Goal: Task Accomplishment & Management: Manage account settings

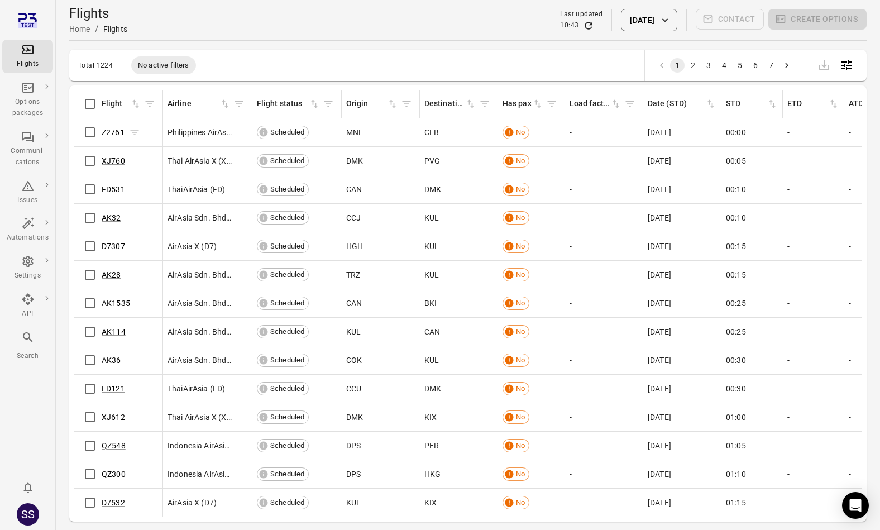
click at [113, 136] on span "Z2761" at bounding box center [113, 132] width 23 height 11
click at [113, 133] on link "Z2761" at bounding box center [113, 132] width 23 height 9
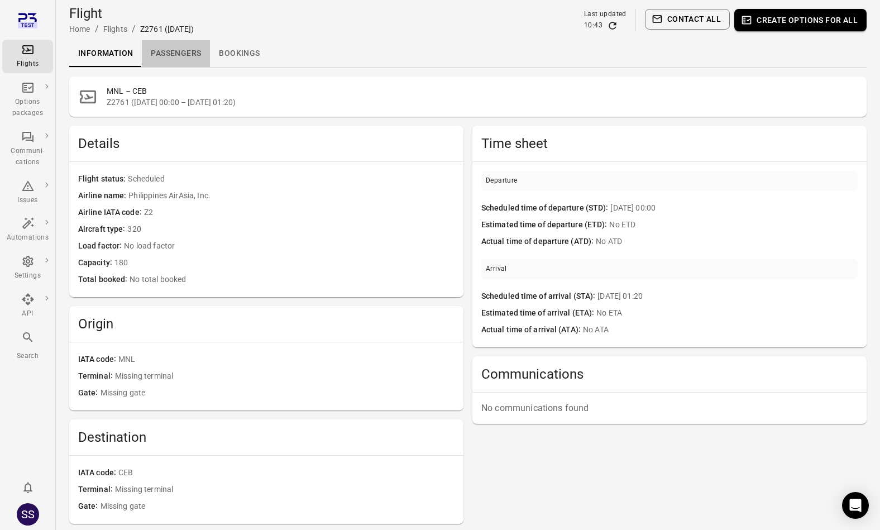
click at [171, 55] on link "Passengers" at bounding box center [176, 53] width 68 height 27
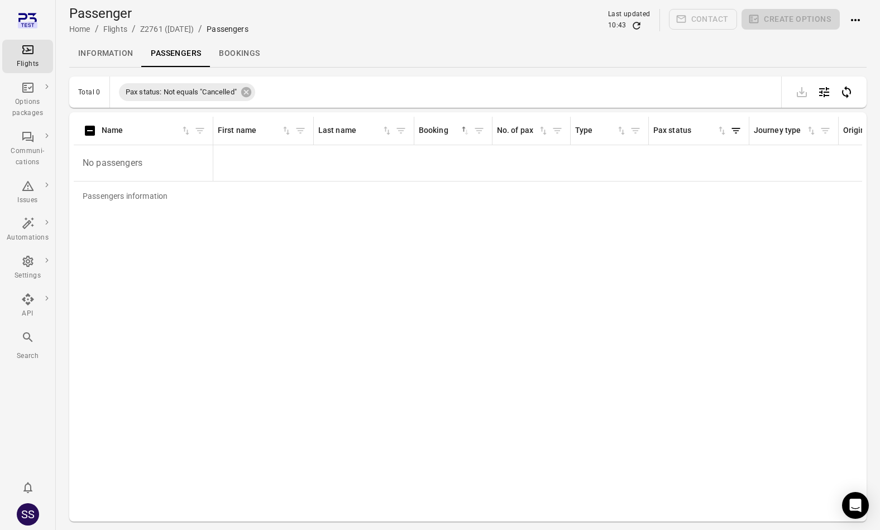
click at [125, 58] on link "Information" at bounding box center [105, 53] width 73 height 27
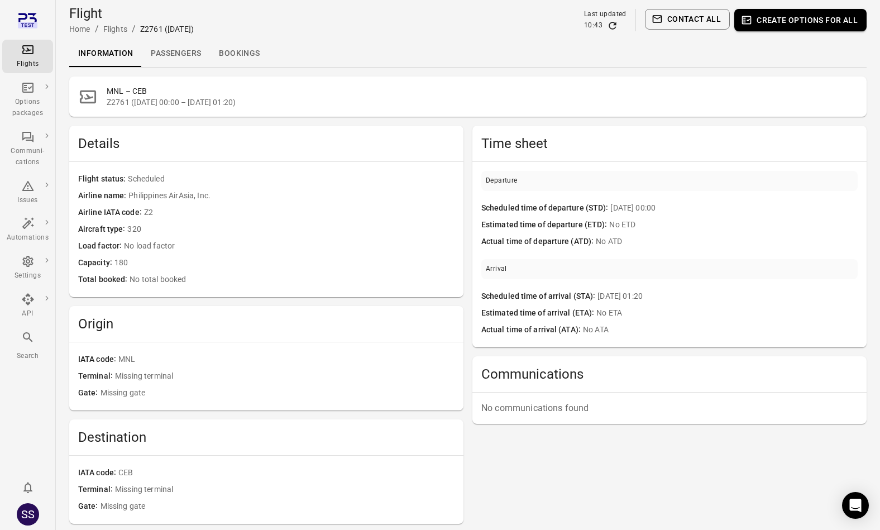
click at [25, 58] on div "Flights" at bounding box center [28, 56] width 42 height 27
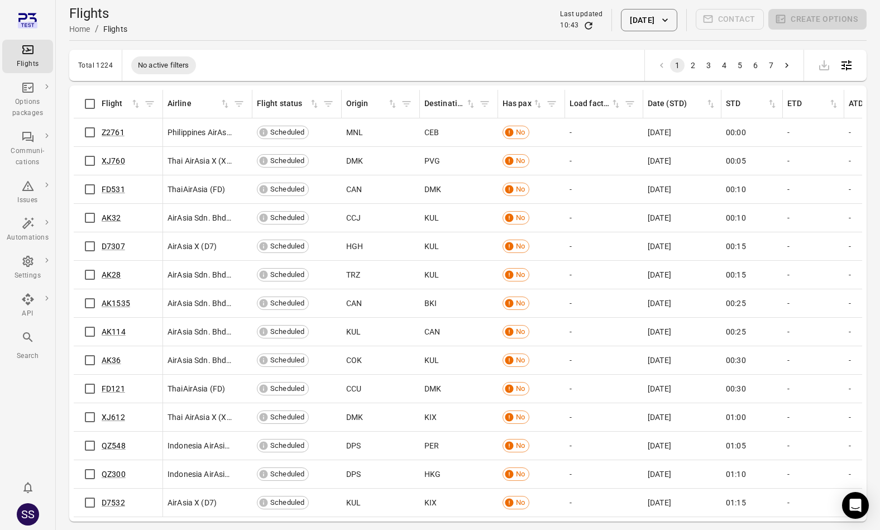
click at [538, 97] on div "Has pax" at bounding box center [532, 103] width 58 height 17
click at [540, 102] on icon "Sort by has pax in ascending order" at bounding box center [537, 103] width 11 height 11
click at [540, 102] on icon "Sort by has pax in descending order" at bounding box center [537, 103] width 11 height 11
click at [119, 134] on link "AK512" at bounding box center [114, 132] width 24 height 9
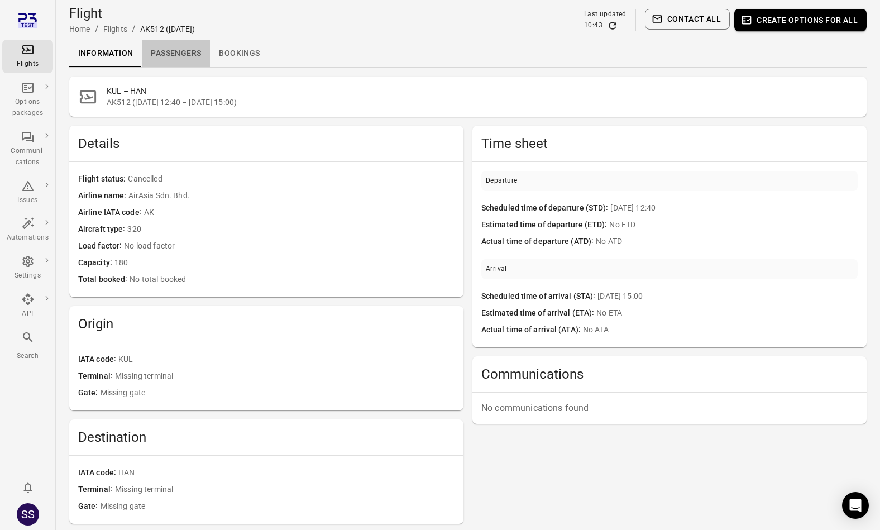
click at [196, 62] on link "Passengers" at bounding box center [176, 53] width 68 height 27
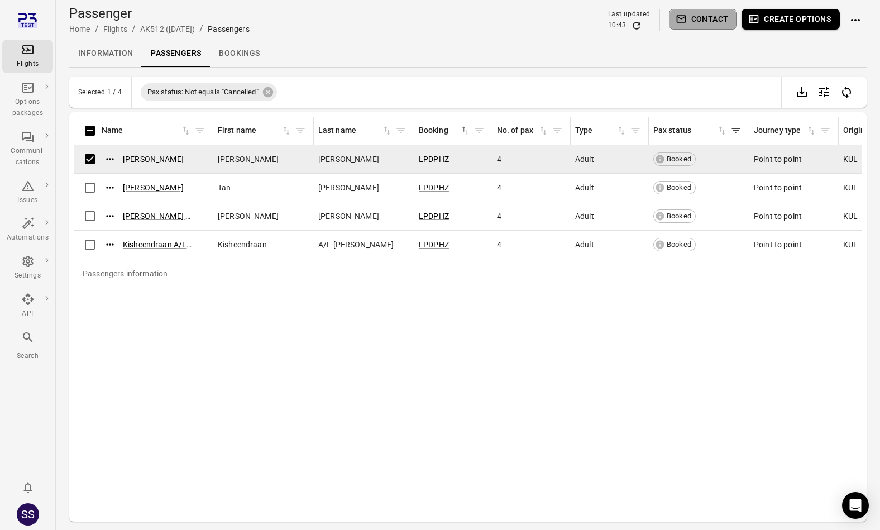
click at [708, 16] on button "Contact" at bounding box center [703, 19] width 69 height 21
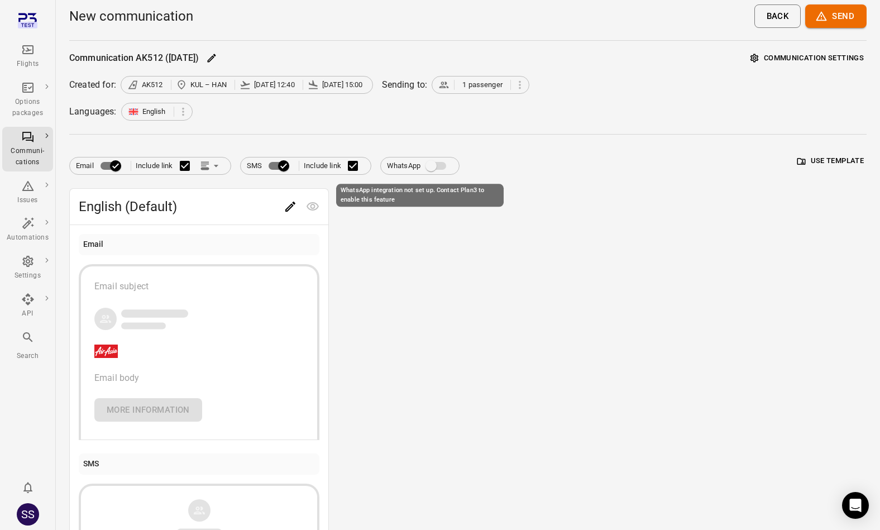
click at [435, 162] on span "WhatsApp integration not set up. Contact Plan3 to enable this feature" at bounding box center [436, 166] width 19 height 8
click at [434, 168] on span "WhatsApp integration not set up. Contact Plan3 to enable this feature" at bounding box center [436, 166] width 19 height 8
click at [783, 20] on button "Back" at bounding box center [777, 15] width 47 height 23
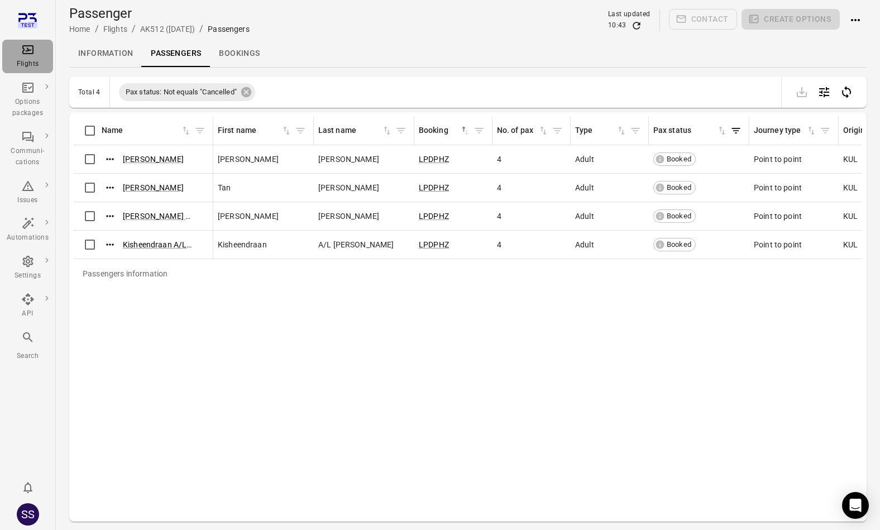
click at [30, 59] on div "Flights" at bounding box center [28, 64] width 42 height 11
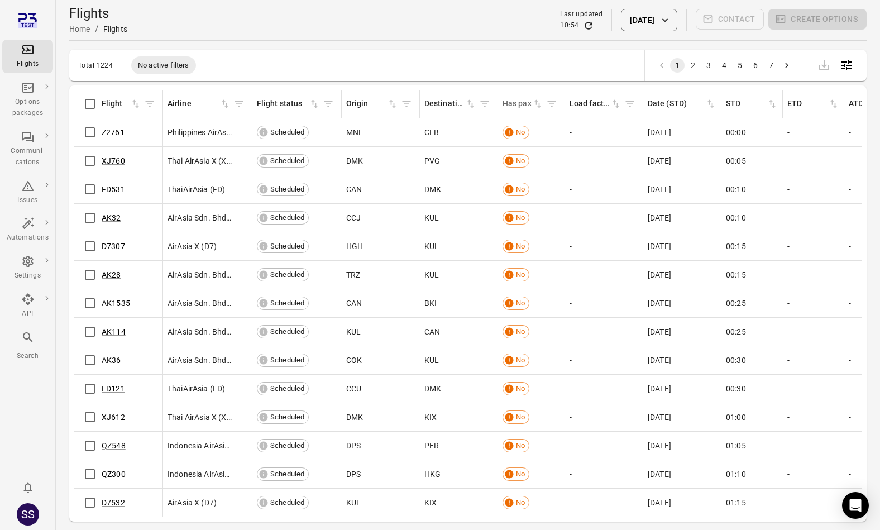
click at [539, 103] on icon "Sort by has pax in ascending order" at bounding box center [537, 104] width 7 height 8
click at [540, 106] on icon "Sort by has pax in descending order" at bounding box center [537, 103] width 11 height 11
click at [104, 133] on link "AK512" at bounding box center [114, 132] width 24 height 9
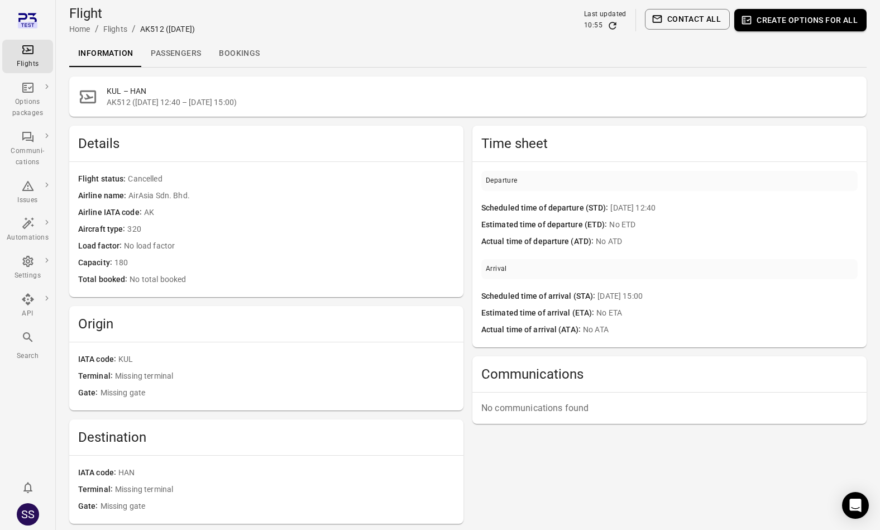
click at [188, 56] on link "Passengers" at bounding box center [176, 53] width 68 height 27
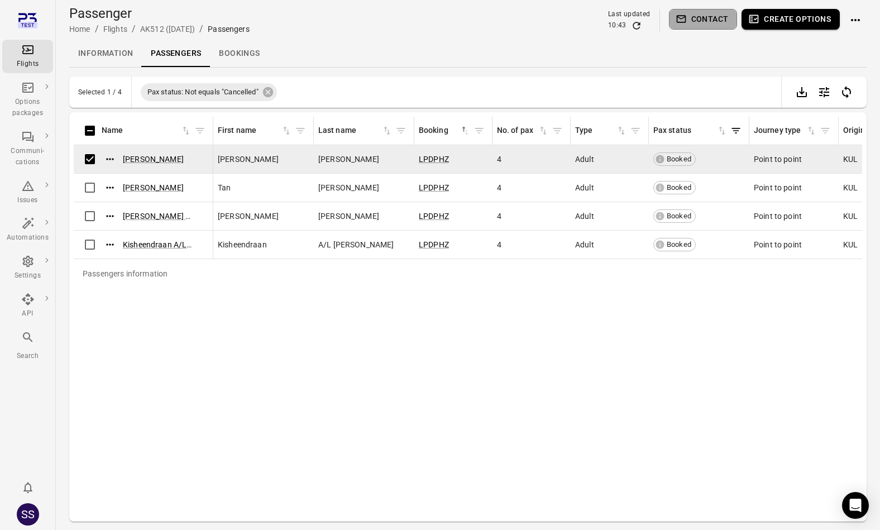
click at [691, 23] on button "Contact" at bounding box center [703, 19] width 69 height 21
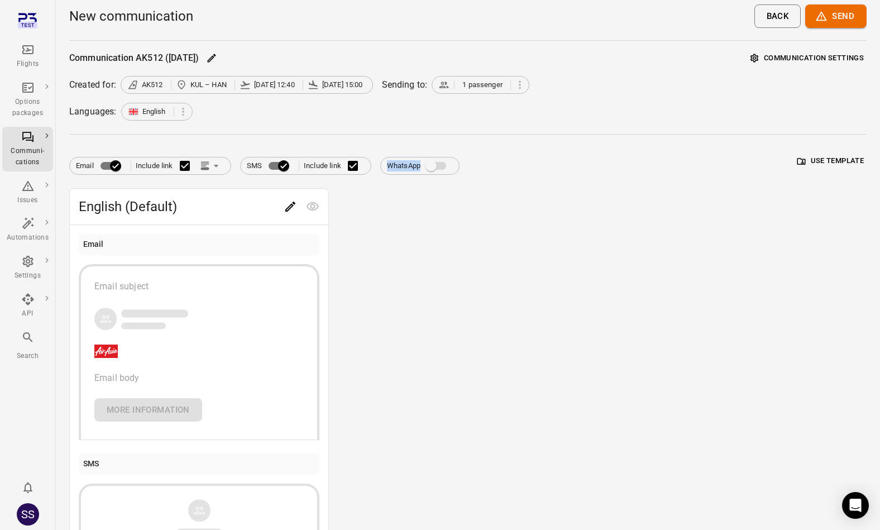
drag, startPoint x: 453, startPoint y: 165, endPoint x: 429, endPoint y: 169, distance: 23.7
click at [452, 165] on span "WhatsApp" at bounding box center [420, 165] width 78 height 21
click at [429, 169] on span "WhatsApp integration not set up. Contact Plan3 to enable this feature" at bounding box center [436, 166] width 19 height 8
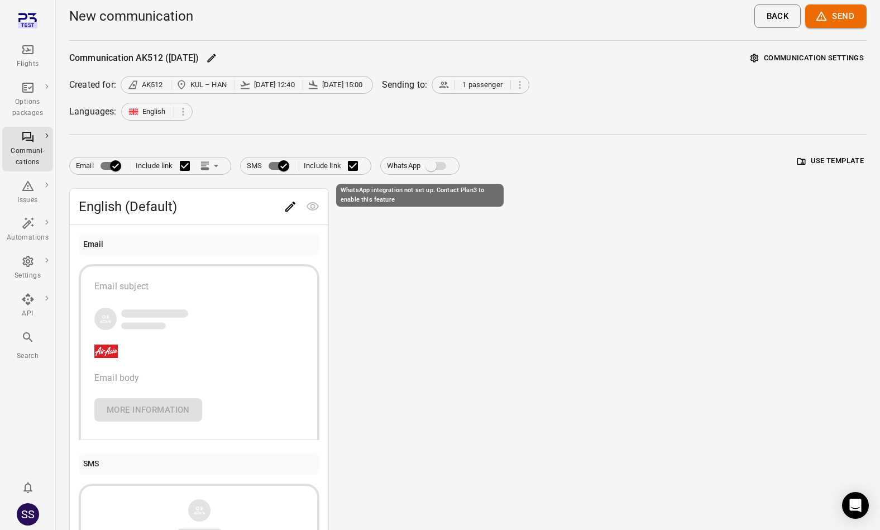
click at [439, 166] on span "WhatsApp integration not set up. Contact Plan3 to enable this feature" at bounding box center [436, 166] width 19 height 8
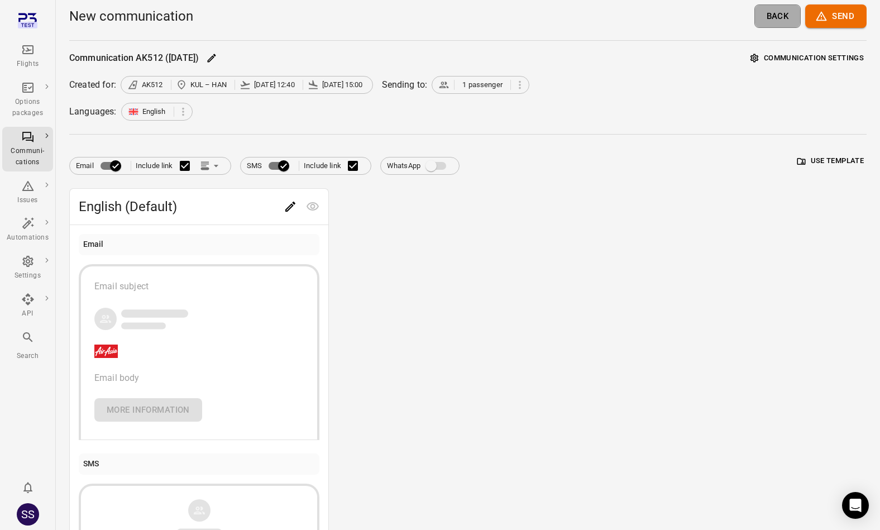
click at [772, 17] on button "Back" at bounding box center [777, 15] width 47 height 23
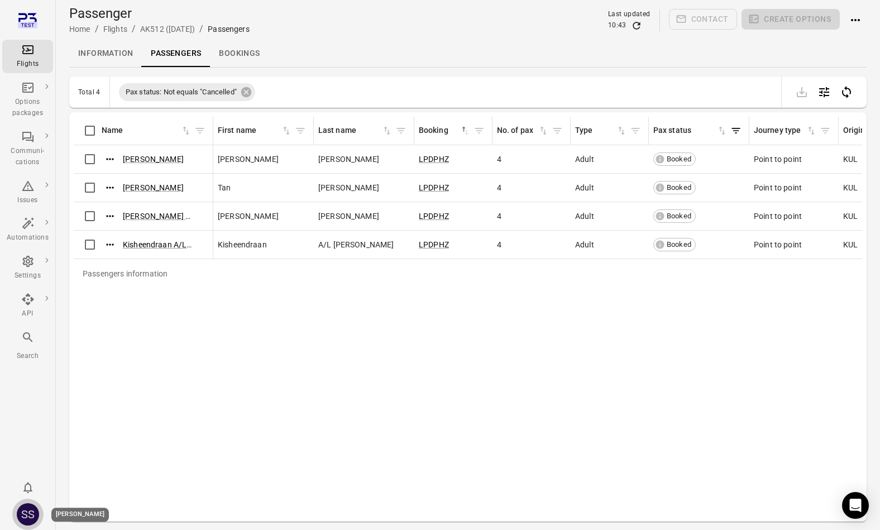
click at [30, 519] on div "SS" at bounding box center [28, 514] width 22 height 22
click at [35, 508] on div "SS" at bounding box center [28, 514] width 22 height 22
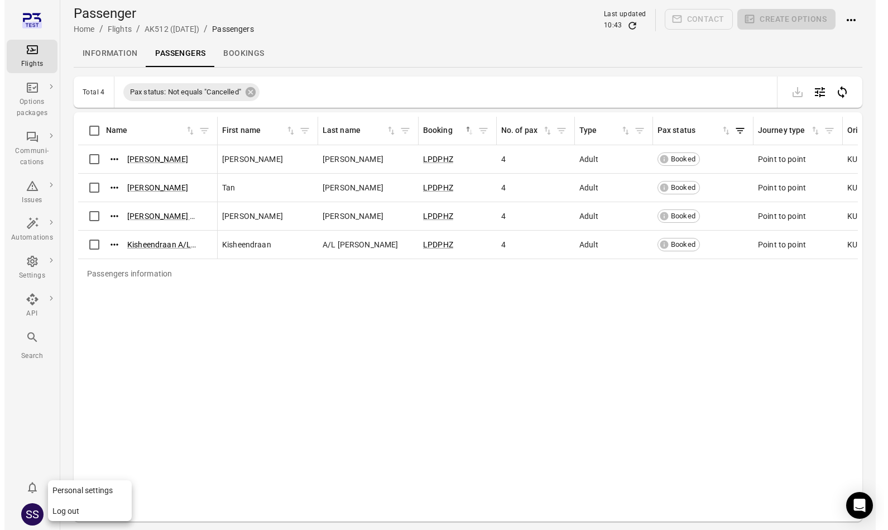
click at [35, 508] on div at bounding box center [440, 265] width 880 height 530
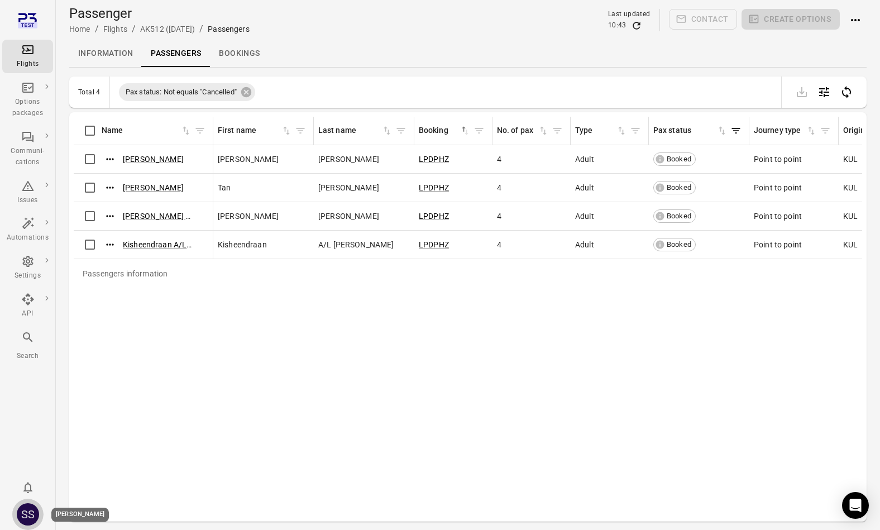
click at [32, 512] on div "SS" at bounding box center [28, 514] width 22 height 22
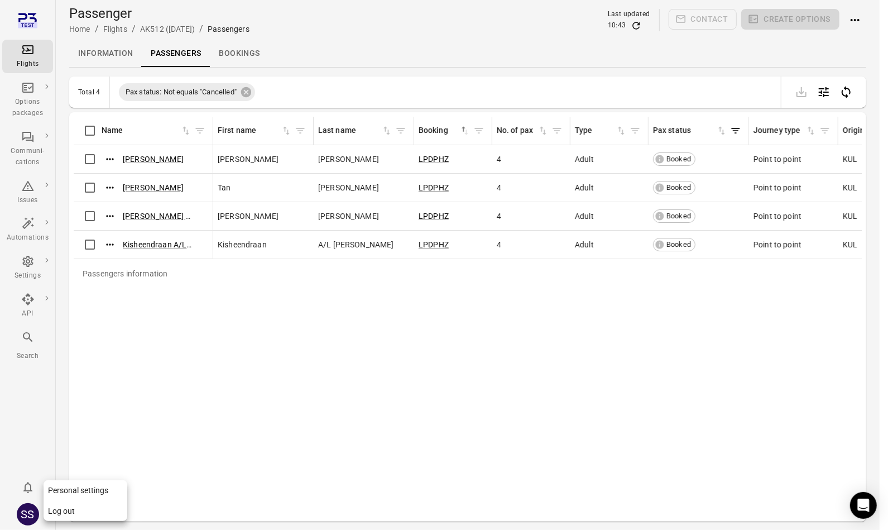
click at [61, 510] on button "Log out" at bounding box center [86, 511] width 84 height 21
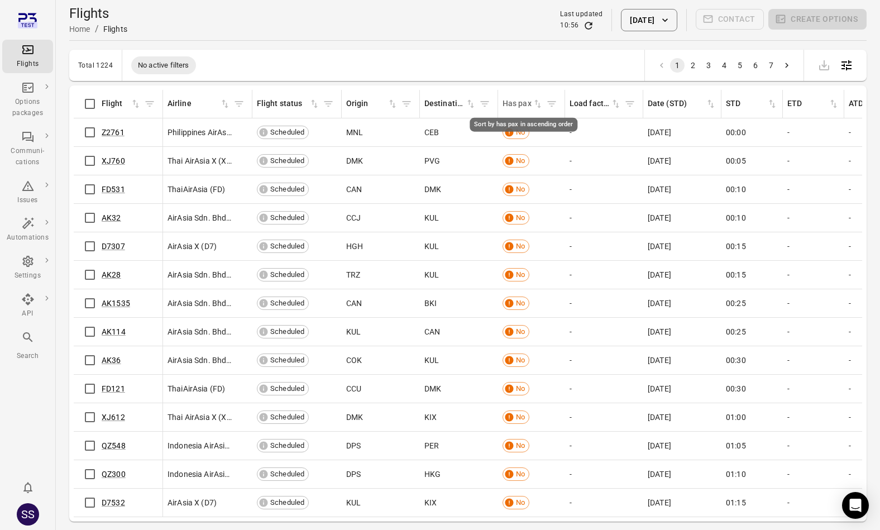
click at [535, 106] on icon "Sort by has pax in ascending order" at bounding box center [537, 103] width 11 height 11
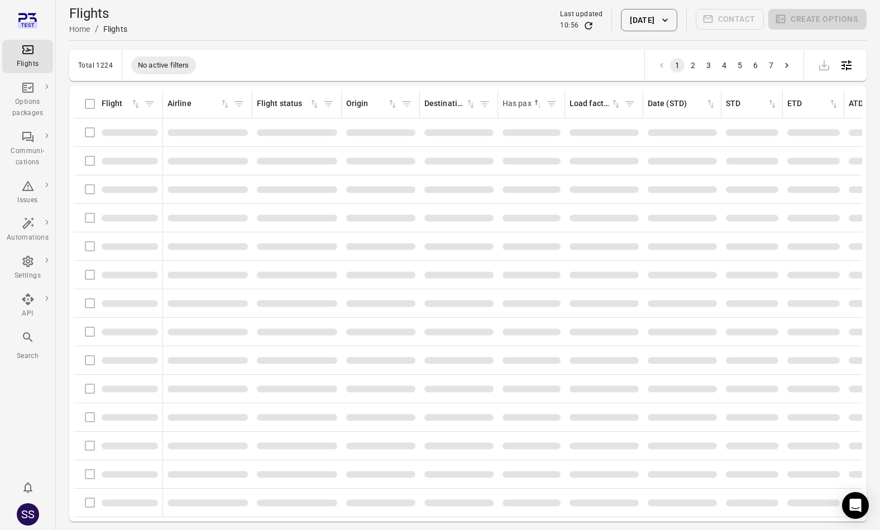
click at [535, 106] on div "Has pax sorted ascending" at bounding box center [523, 104] width 41 height 12
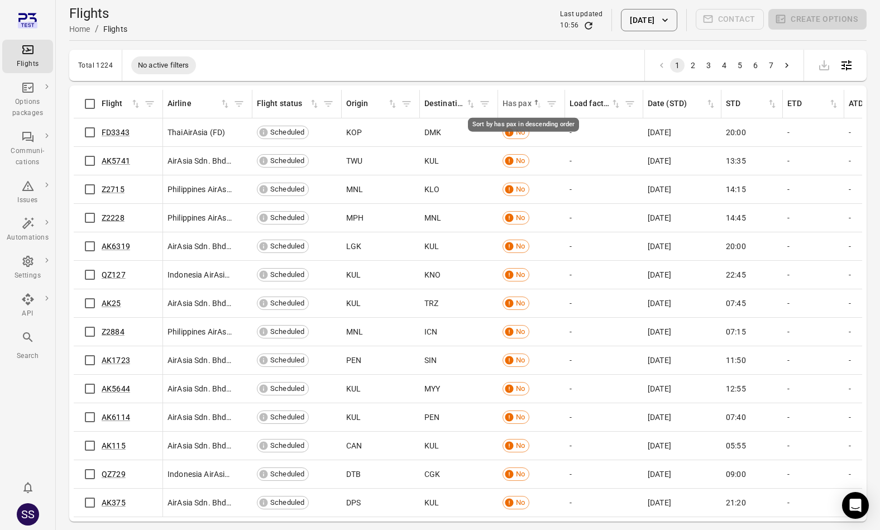
click at [535, 106] on icon "Sort by has pax in descending order" at bounding box center [537, 103] width 11 height 11
click at [111, 130] on link "AK512" at bounding box center [114, 132] width 24 height 9
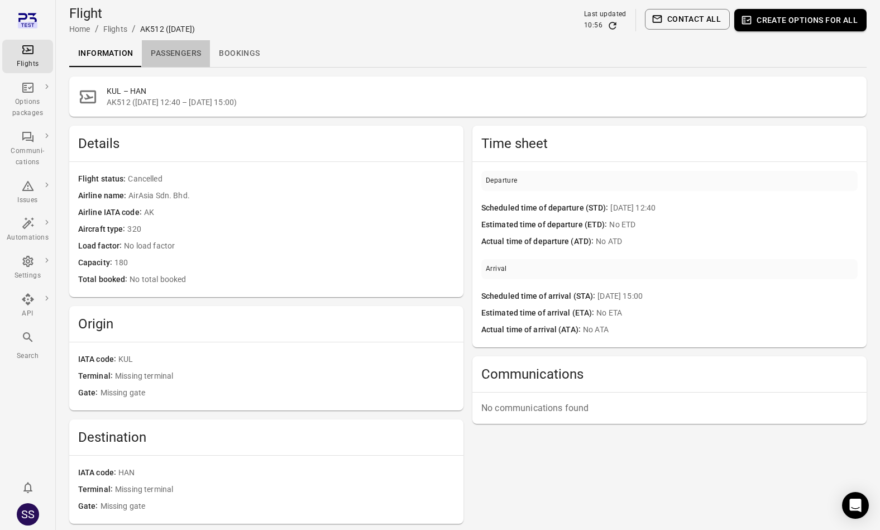
click at [171, 52] on link "Passengers" at bounding box center [176, 53] width 68 height 27
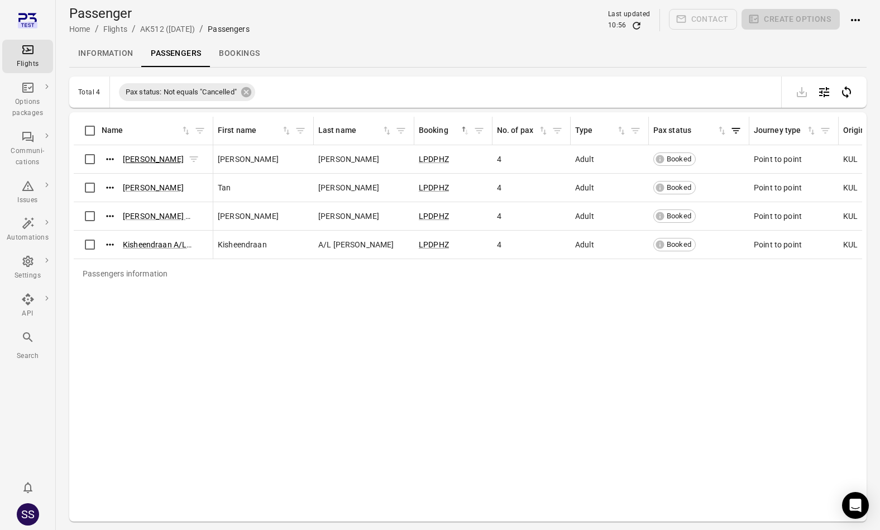
click at [143, 155] on link "[PERSON_NAME]" at bounding box center [153, 159] width 61 height 9
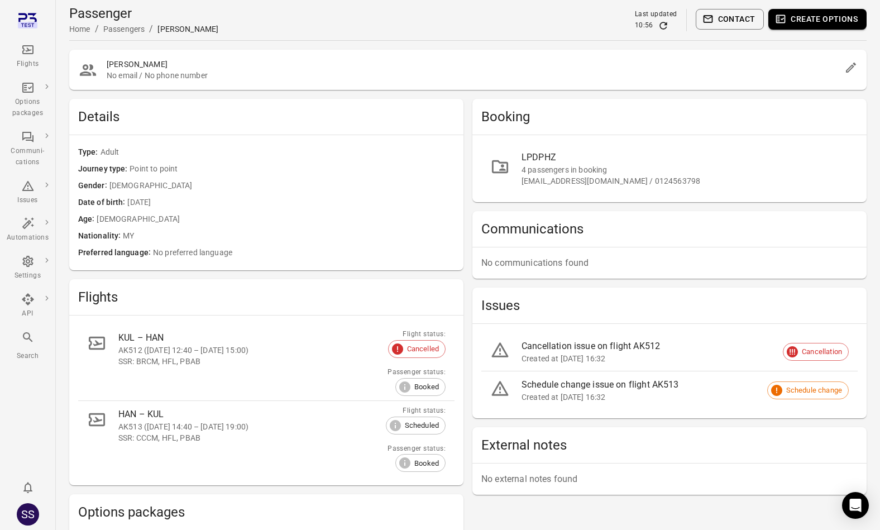
click at [742, 23] on button "Contact" at bounding box center [730, 19] width 69 height 21
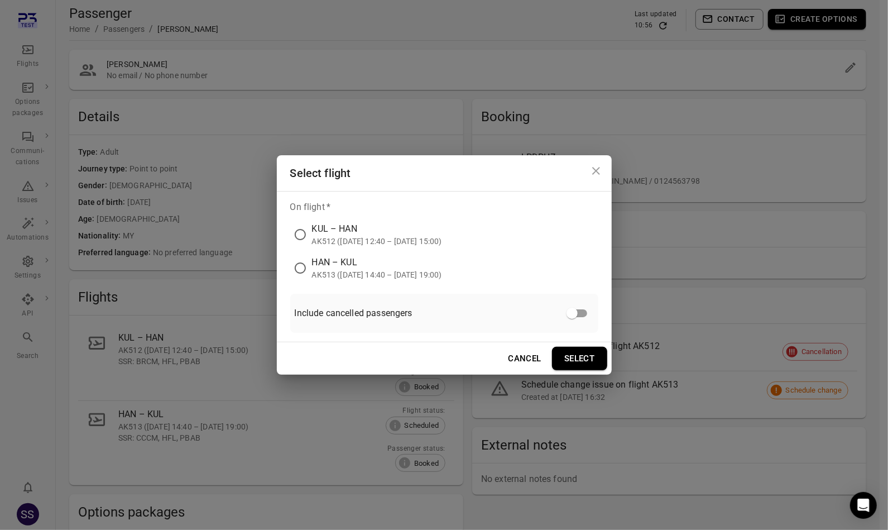
click at [357, 240] on div "AK512 ([DATE] 12:40 – [DATE] 15:00)" at bounding box center [377, 241] width 130 height 11
click at [587, 361] on button "Select" at bounding box center [579, 358] width 55 height 23
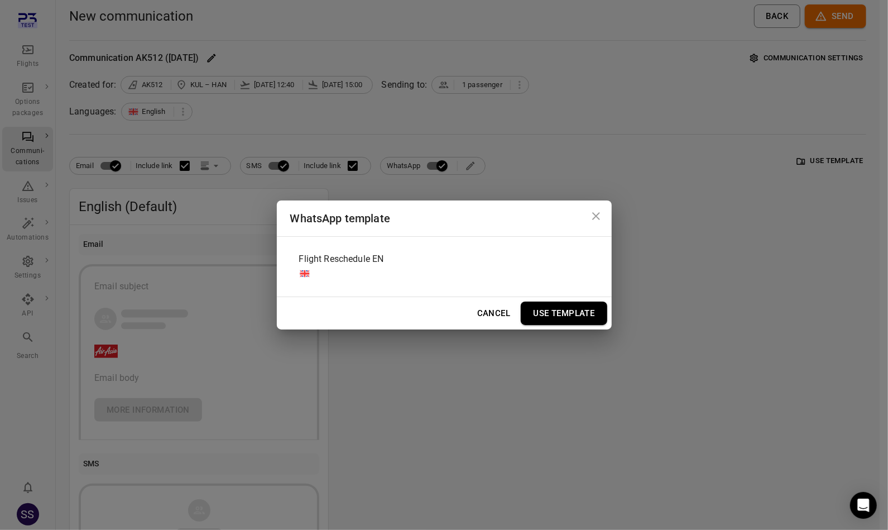
click at [641, 101] on div "WhatsApp template Flight Reschedule EN Cancel Use Template" at bounding box center [444, 265] width 888 height 530
click at [563, 317] on button "Use Template" at bounding box center [564, 313] width 86 height 23
click at [565, 317] on button "Use Template" at bounding box center [564, 313] width 86 height 23
click at [578, 313] on button "Use Template" at bounding box center [564, 313] width 86 height 23
click at [563, 319] on button "Use Template" at bounding box center [564, 313] width 86 height 23
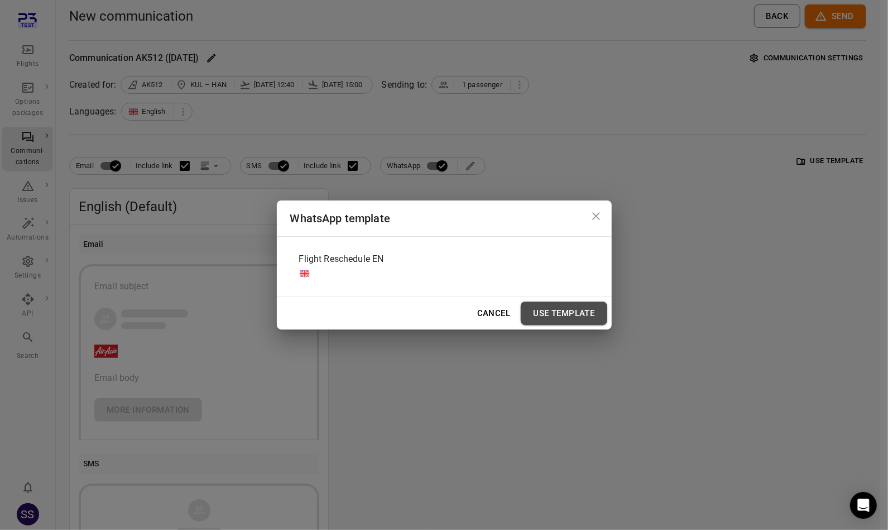
click at [546, 315] on button "Use Template" at bounding box center [564, 313] width 86 height 23
click at [567, 312] on button "Use Template" at bounding box center [564, 313] width 86 height 23
click at [450, 261] on div "Flight Reschedule EN" at bounding box center [444, 267] width 308 height 42
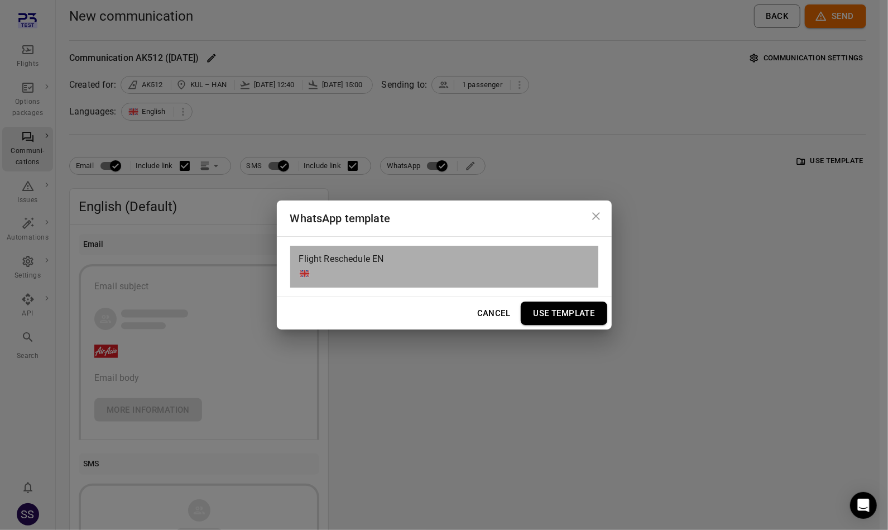
click at [450, 261] on div "Flight Reschedule EN" at bounding box center [444, 267] width 308 height 42
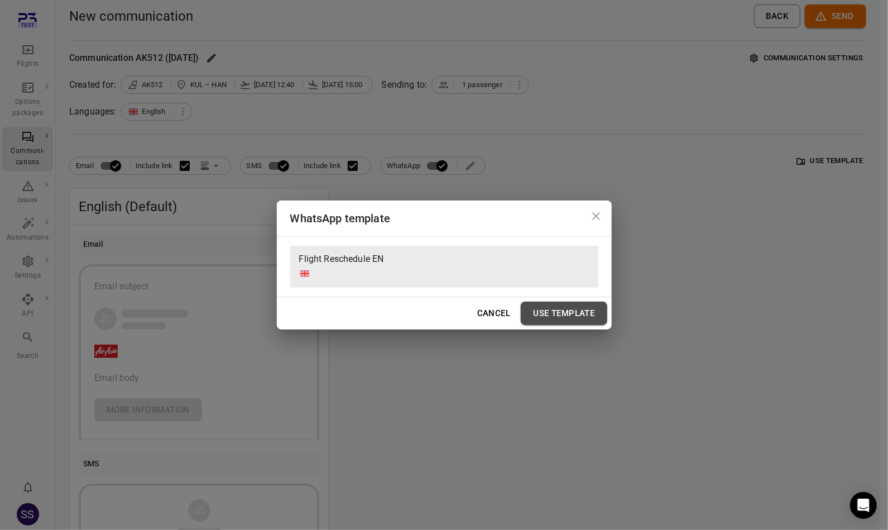
click at [577, 315] on button "Use Template" at bounding box center [564, 313] width 86 height 23
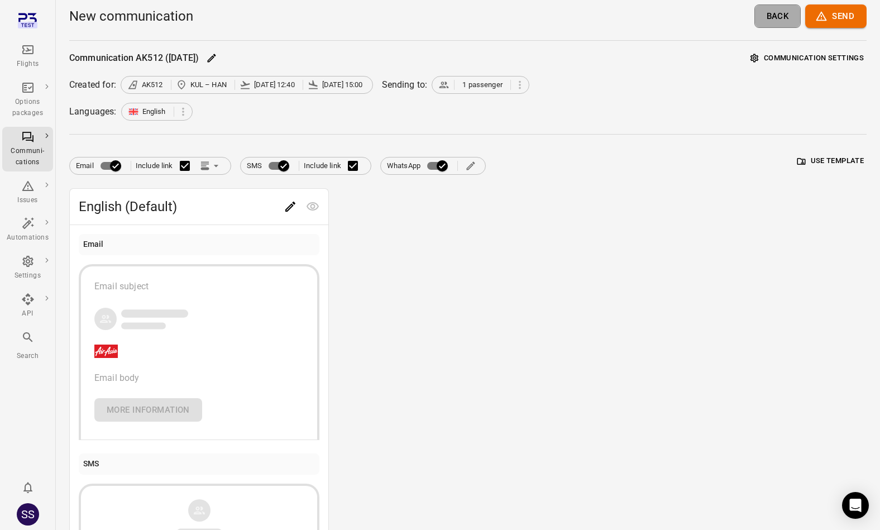
click at [767, 18] on button "Back" at bounding box center [777, 15] width 47 height 23
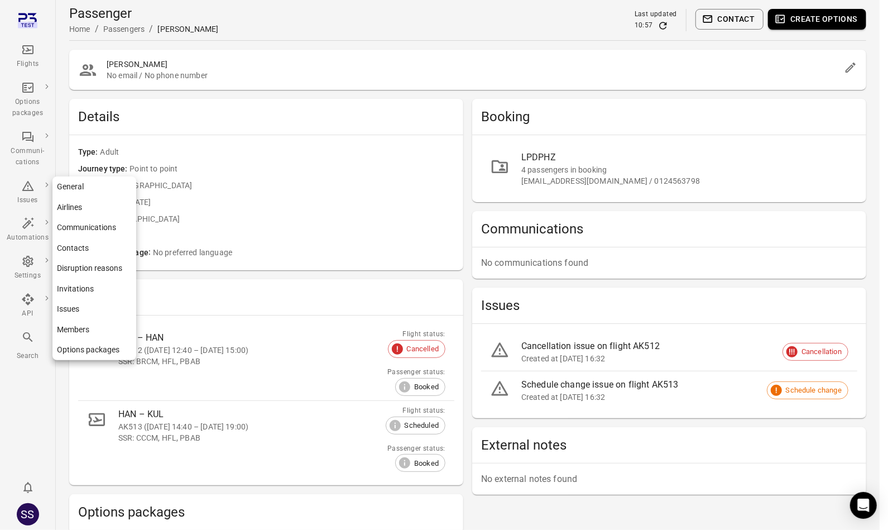
click at [24, 262] on icon "Main navigation" at bounding box center [27, 261] width 11 height 11
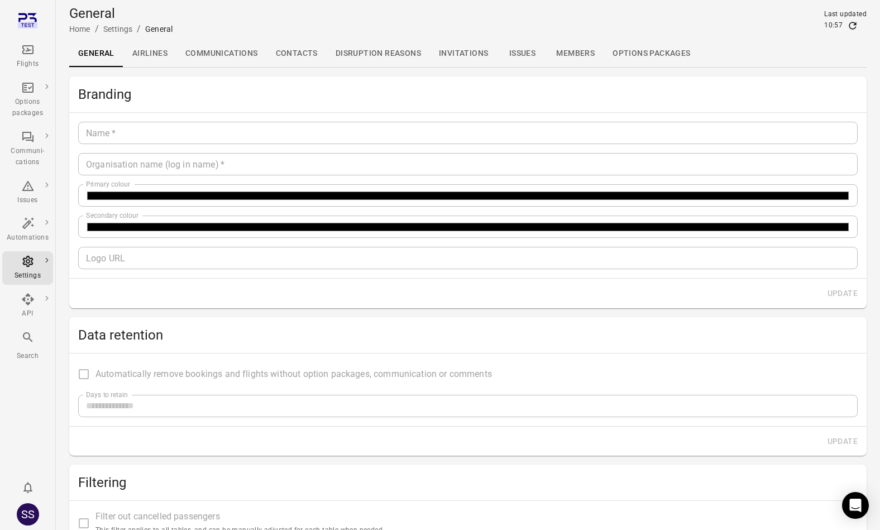
type input "********"
type input "*******"
type input "**********"
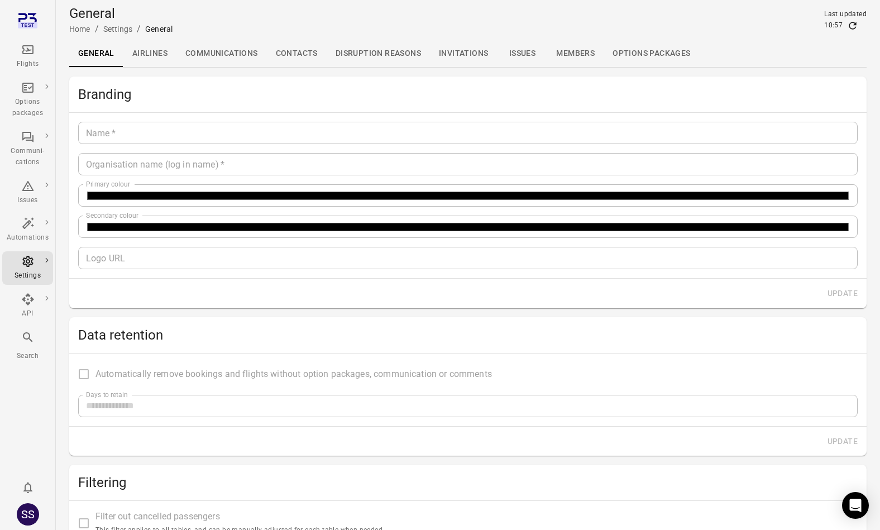
type input "*"
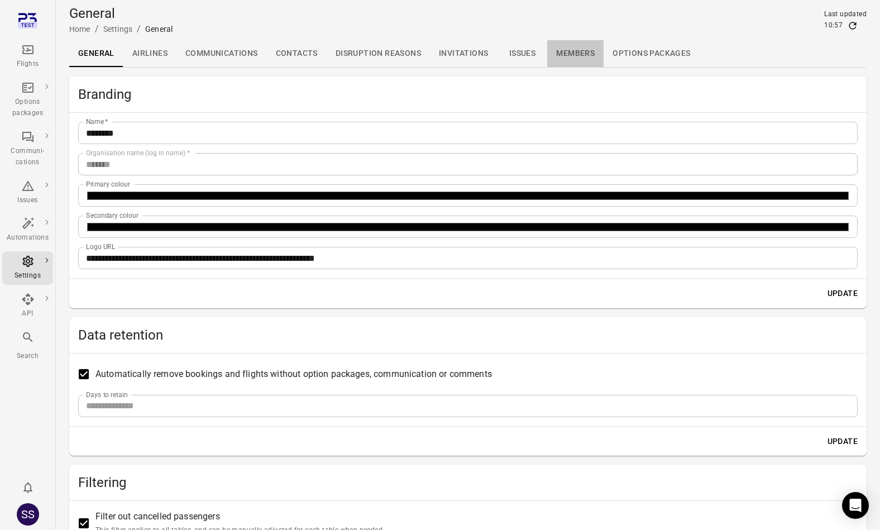
click at [582, 51] on link "Members" at bounding box center [575, 53] width 56 height 27
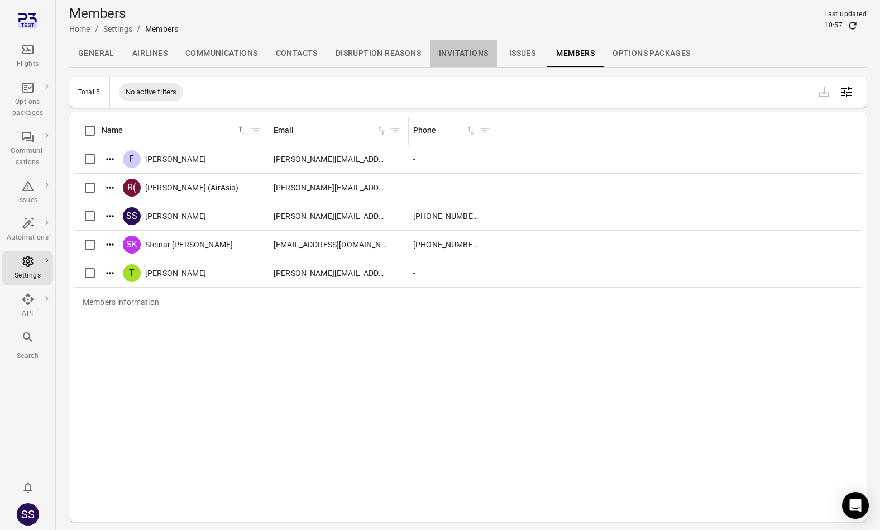
click at [462, 51] on link "Invitations" at bounding box center [463, 53] width 67 height 27
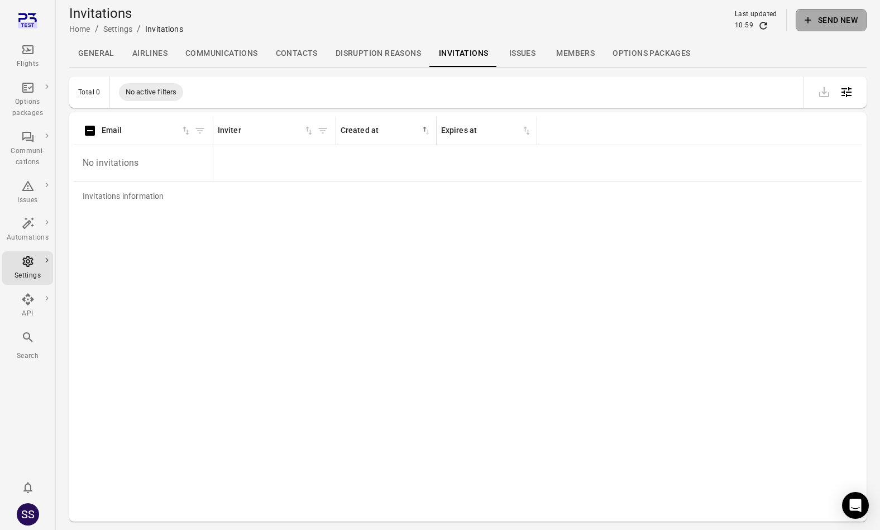
click at [837, 25] on button "Send new" at bounding box center [831, 20] width 71 height 22
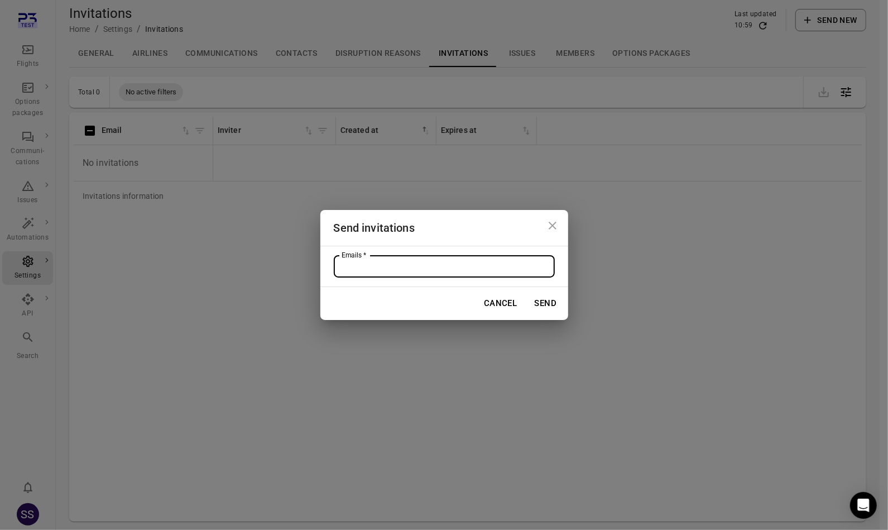
click at [534, 267] on input "Emails   *" at bounding box center [443, 267] width 213 height 16
paste input "**********"
type input "**********"
click at [544, 304] on button "Send" at bounding box center [546, 302] width 36 height 23
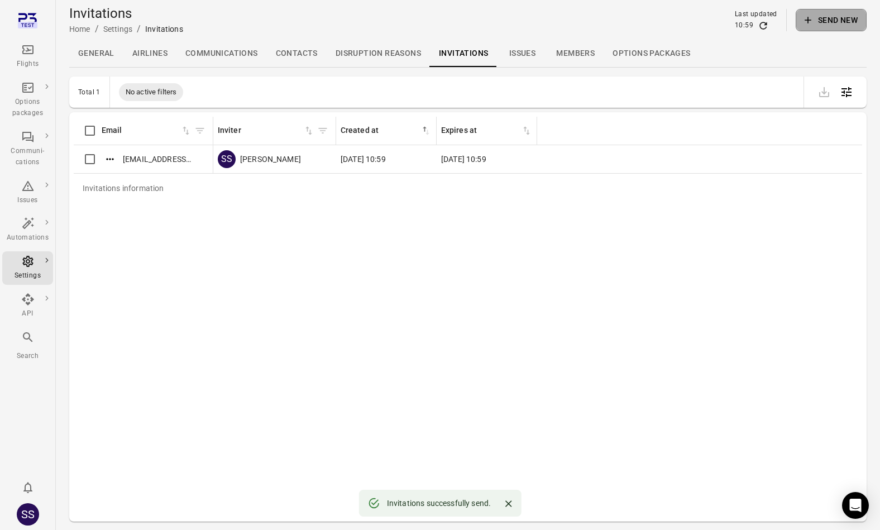
click at [830, 19] on button "Send new" at bounding box center [831, 20] width 71 height 22
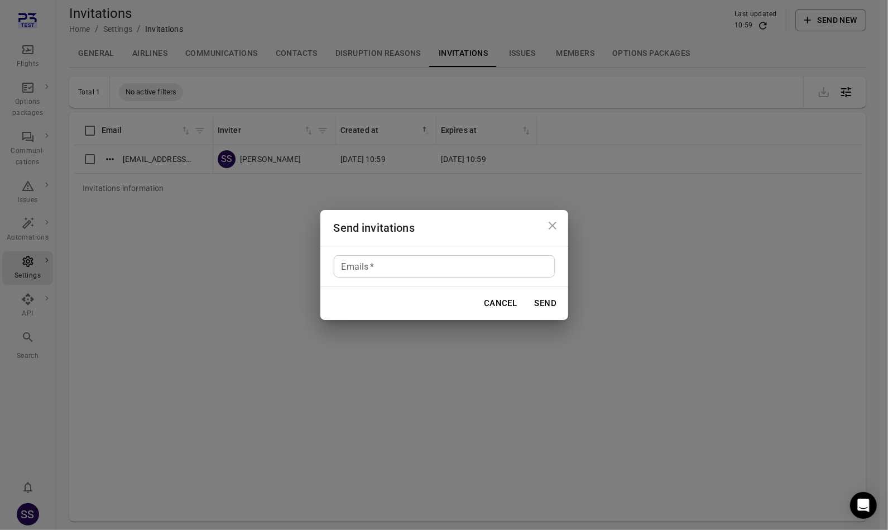
click at [518, 225] on h2 "Send invitations" at bounding box center [445, 228] width 248 height 36
click at [491, 269] on input "Emails   *" at bounding box center [443, 267] width 213 height 16
paste input "**********"
type input "**********"
drag, startPoint x: 561, startPoint y: 309, endPoint x: 553, endPoint y: 305, distance: 9.0
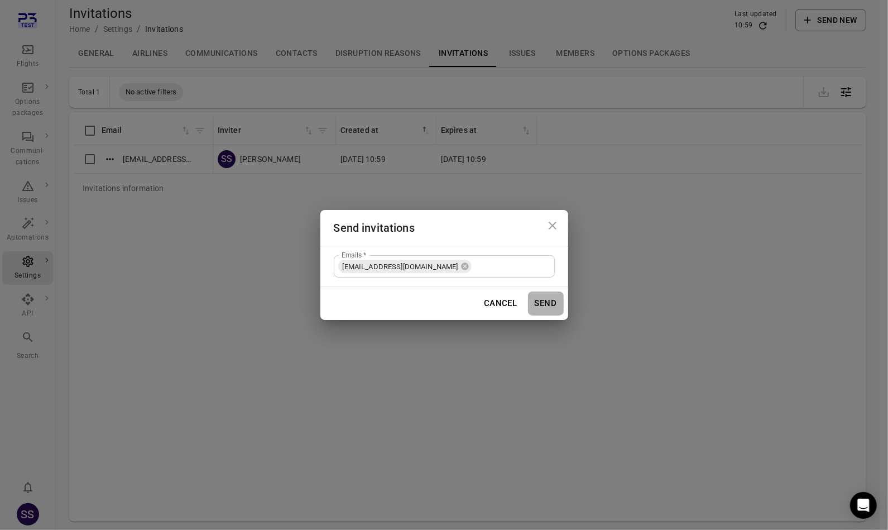
click at [559, 309] on button "Send" at bounding box center [546, 302] width 36 height 23
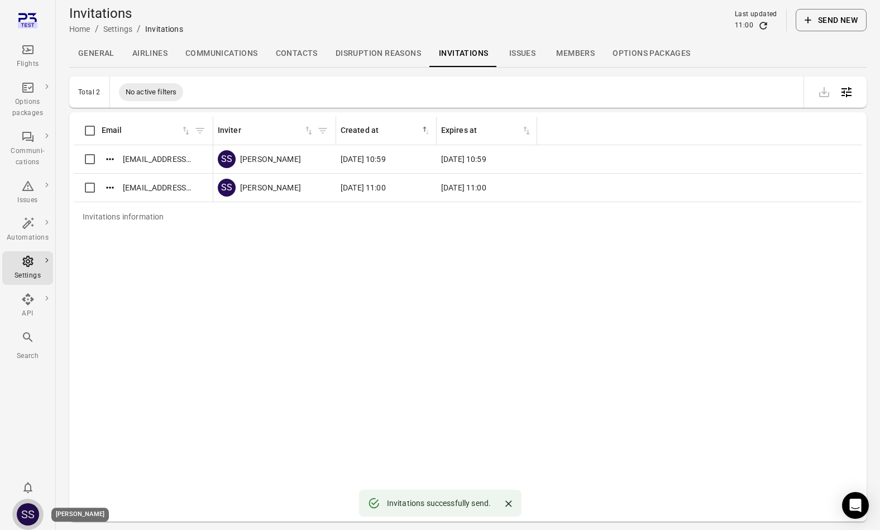
click at [31, 518] on div "SS" at bounding box center [28, 514] width 22 height 22
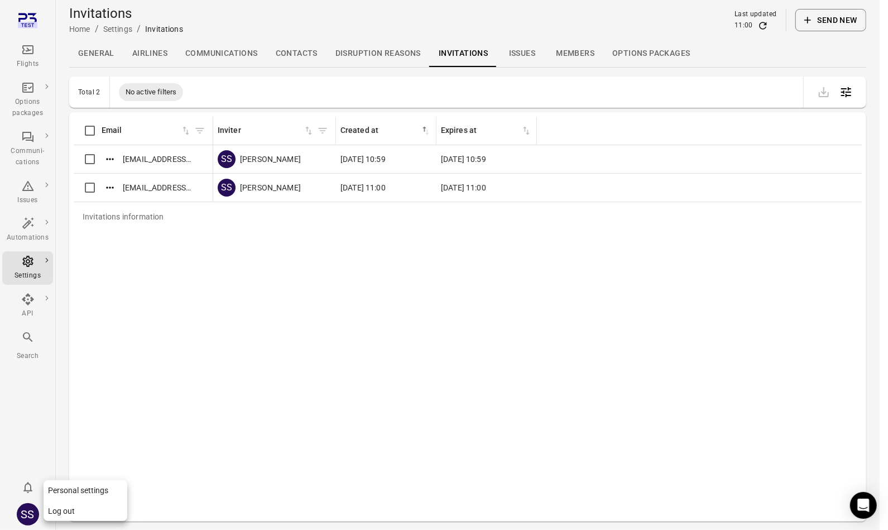
click at [86, 509] on button "Log out" at bounding box center [86, 511] width 84 height 21
